Goal: Find specific page/section: Find specific page/section

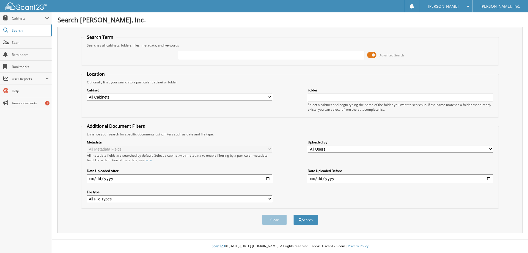
click at [237, 55] on input "text" at bounding box center [271, 55] width 185 height 8
drag, startPoint x: 371, startPoint y: 56, endPoint x: 362, endPoint y: 58, distance: 9.5
click at [362, 58] on div "Advanced Search" at bounding box center [290, 55] width 412 height 15
click at [373, 55] on span at bounding box center [371, 55] width 9 height 8
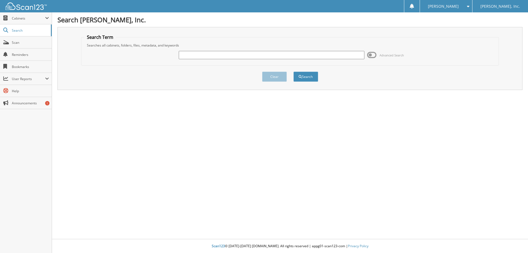
click at [319, 55] on input "text" at bounding box center [271, 55] width 185 height 8
type input "115731"
click at [293, 72] on button "Search" at bounding box center [305, 77] width 25 height 10
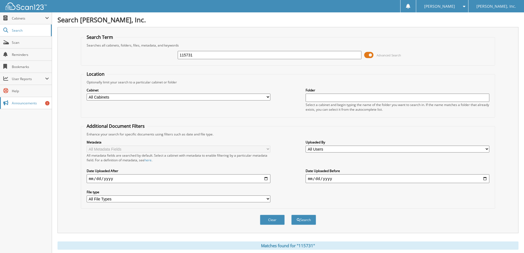
click at [33, 104] on span "Announcements" at bounding box center [30, 103] width 37 height 5
